Goal: Check status: Check status

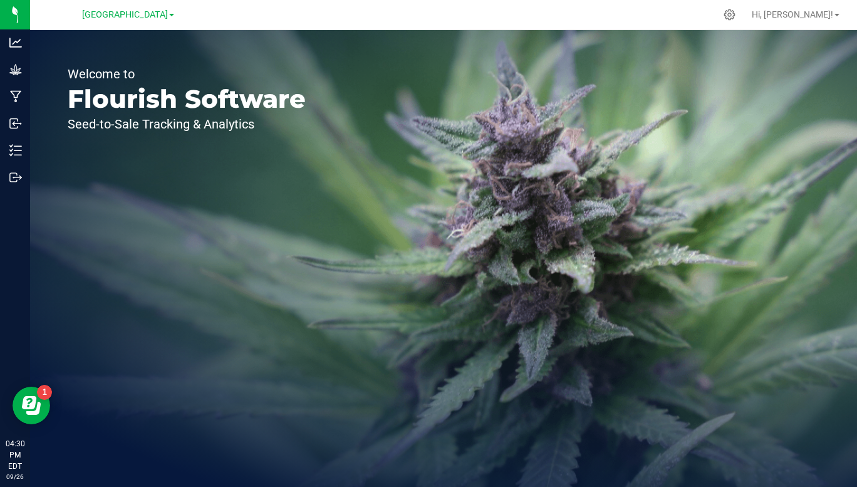
click at [168, 14] on span "[GEOGRAPHIC_DATA]" at bounding box center [125, 14] width 86 height 11
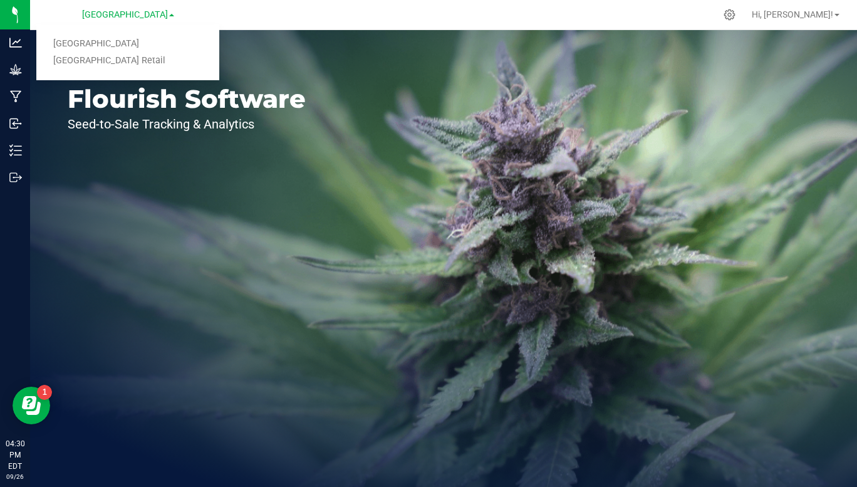
click at [133, 60] on link "[GEOGRAPHIC_DATA] Retail" at bounding box center [127, 61] width 183 height 17
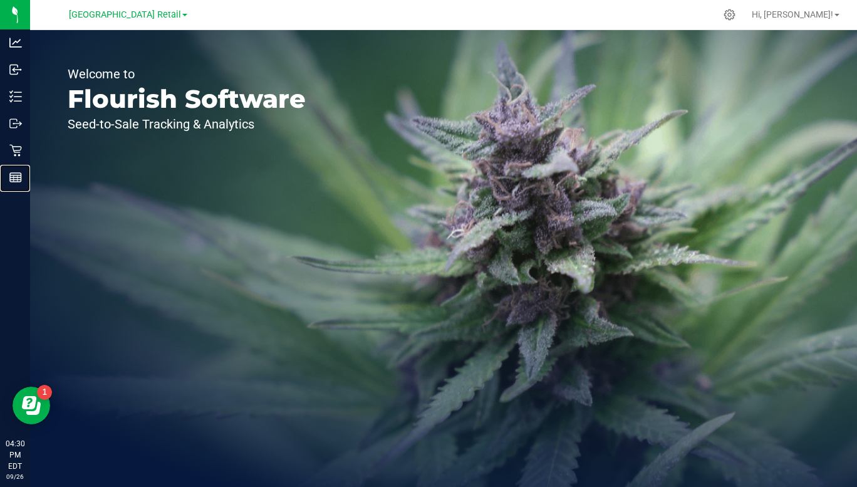
click at [11, 188] on div "Reports" at bounding box center [17, 177] width 26 height 25
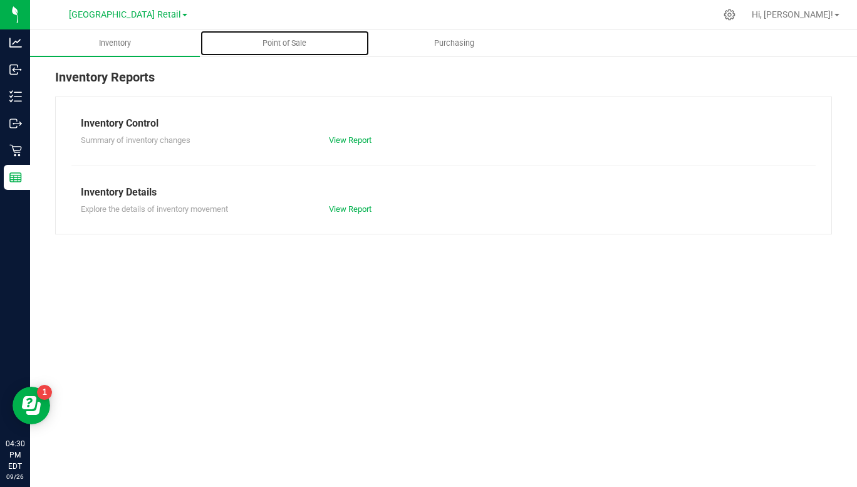
click at [287, 38] on span "Point of Sale" at bounding box center [284, 43] width 78 height 11
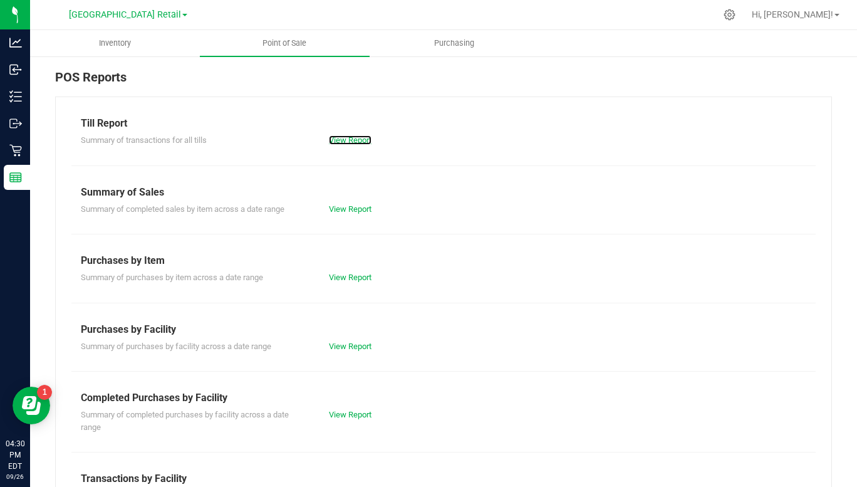
click at [353, 143] on link "View Report" at bounding box center [350, 139] width 43 height 9
